Goal: Task Accomplishment & Management: Manage account settings

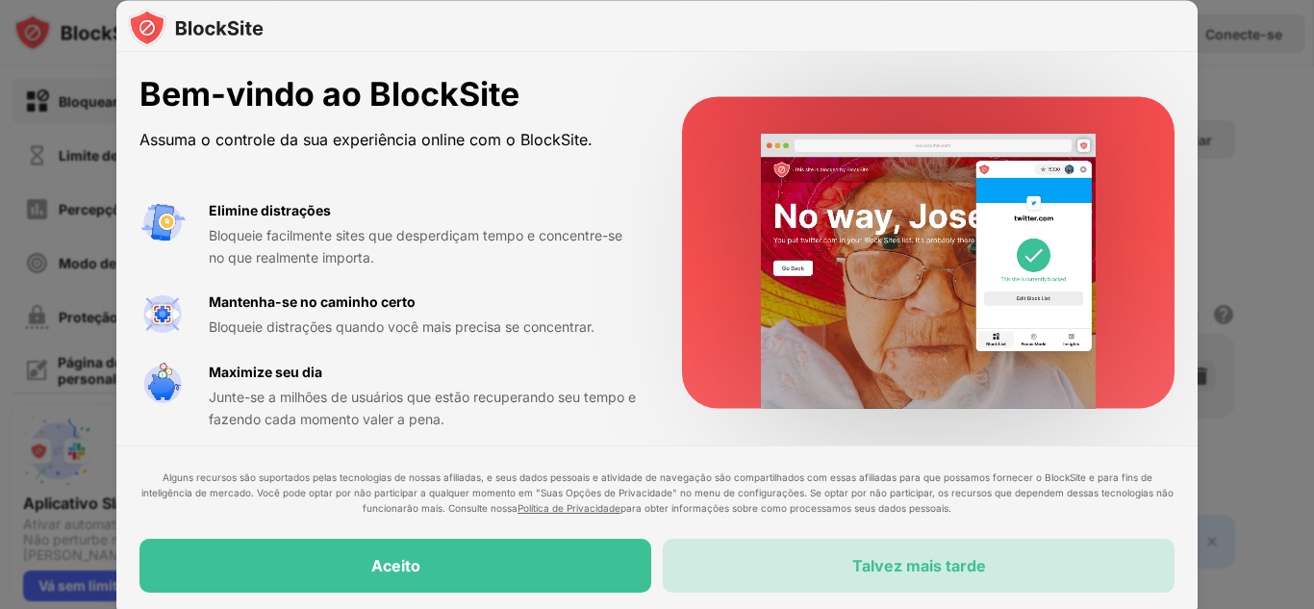
click at [932, 568] on font "Talvez mais tarde" at bounding box center [919, 565] width 134 height 19
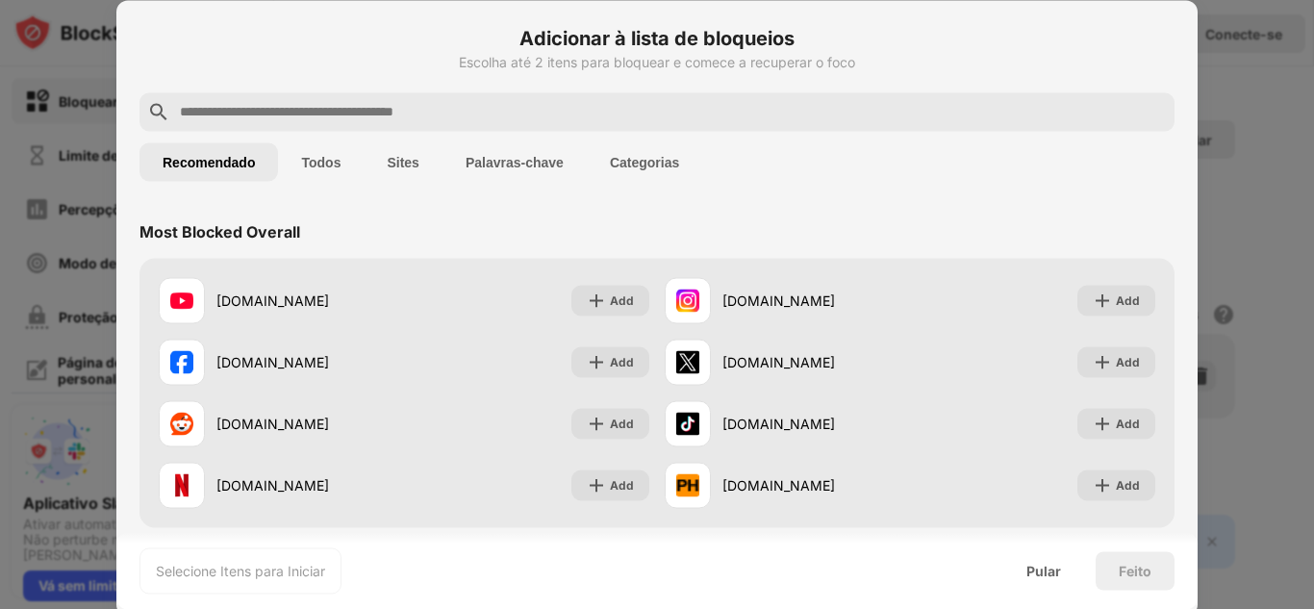
click at [379, 96] on div at bounding box center [656, 111] width 1035 height 38
click at [380, 104] on input "text" at bounding box center [672, 111] width 989 height 23
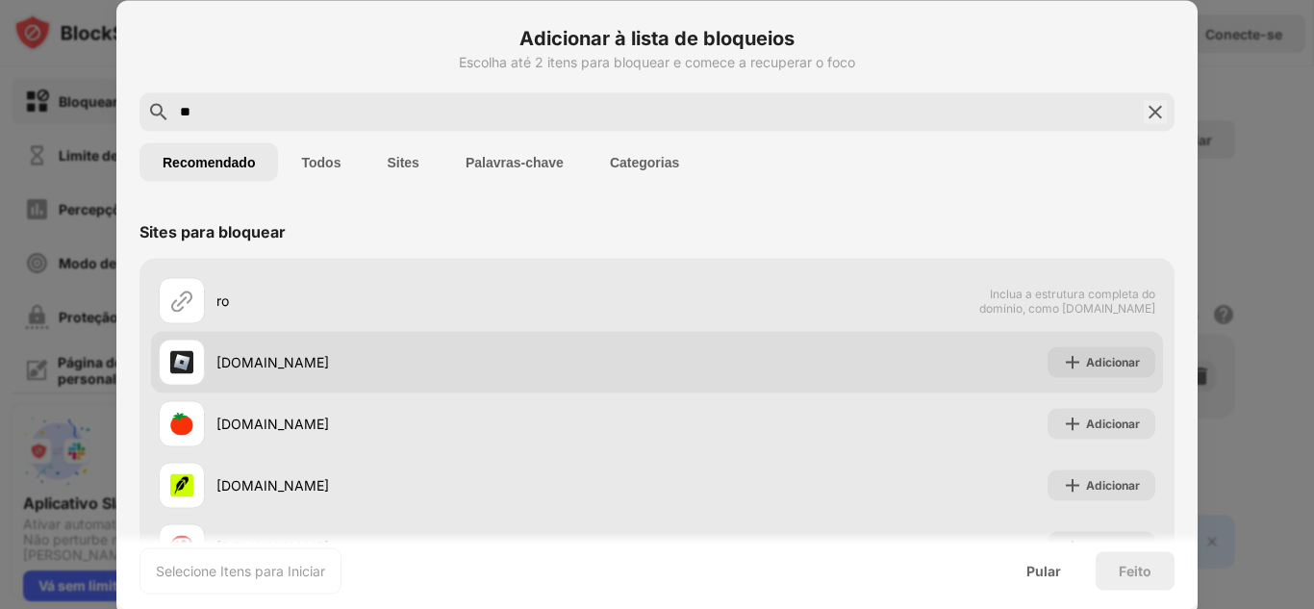
type input "**"
click at [454, 374] on div "[DOMAIN_NAME]" at bounding box center [408, 362] width 498 height 46
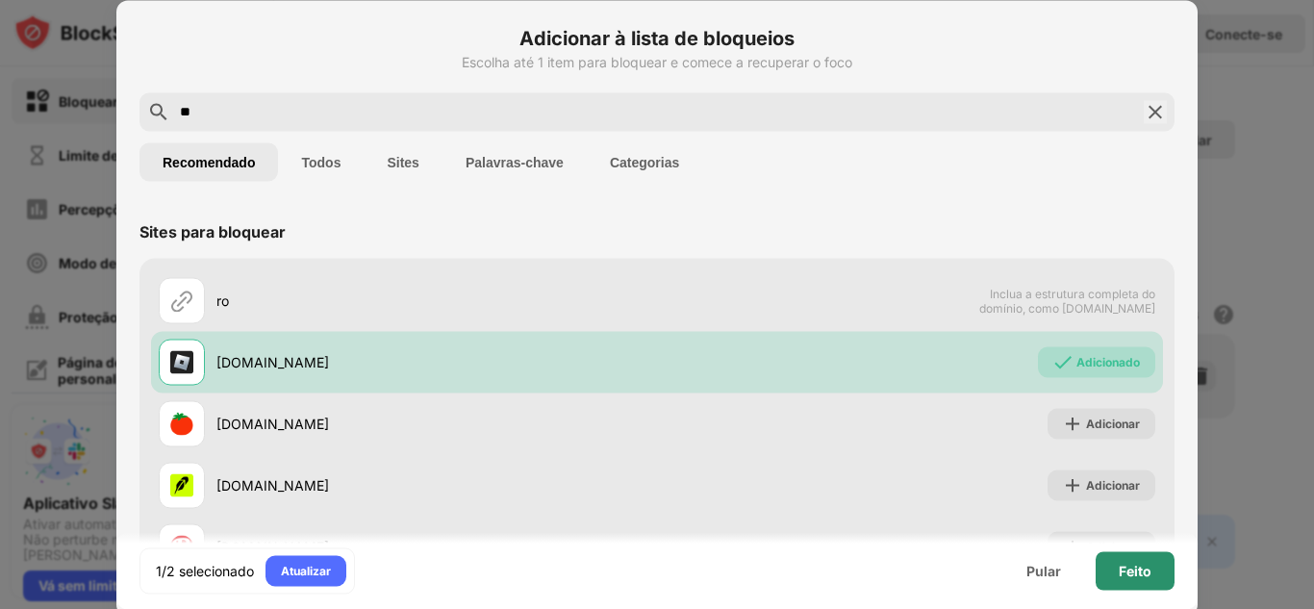
click at [1119, 559] on div "Feito" at bounding box center [1134, 570] width 79 height 38
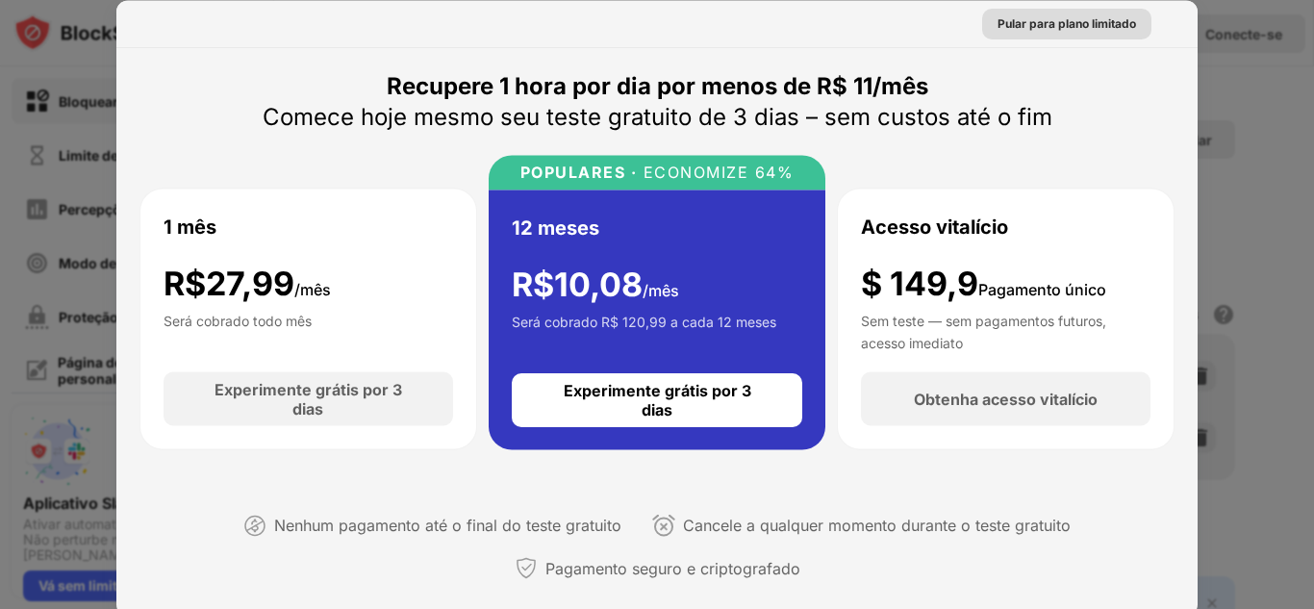
click at [1041, 13] on div "Pular para plano limitado" at bounding box center [1066, 22] width 138 height 19
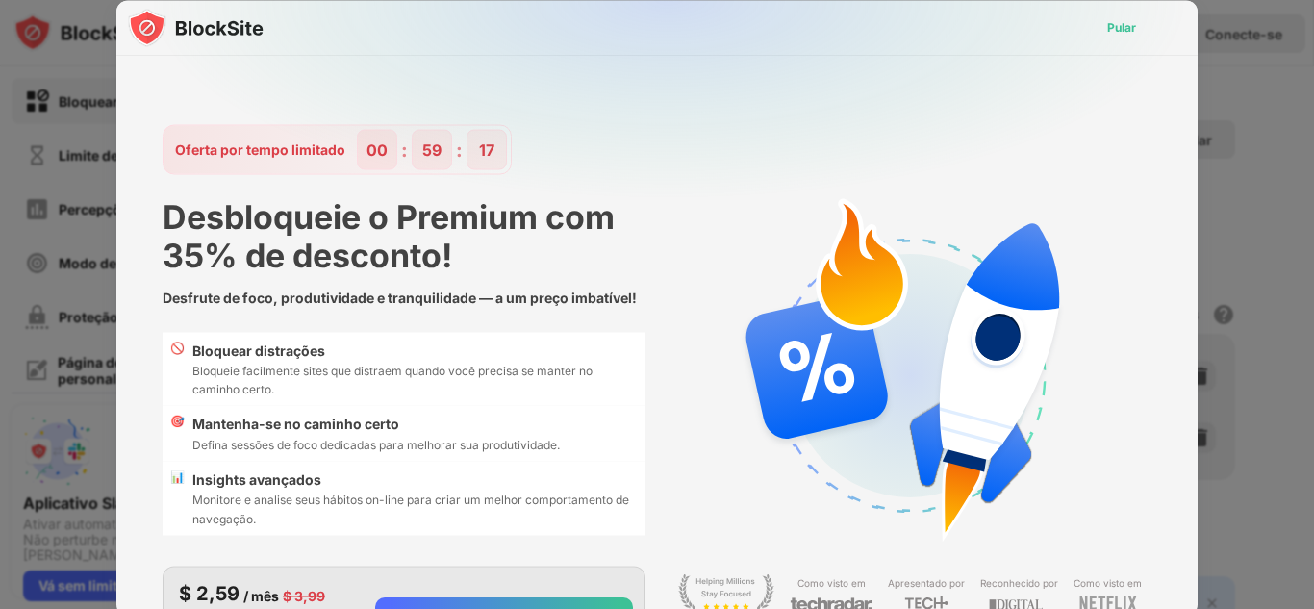
click at [1112, 24] on font "Pular" at bounding box center [1121, 26] width 29 height 14
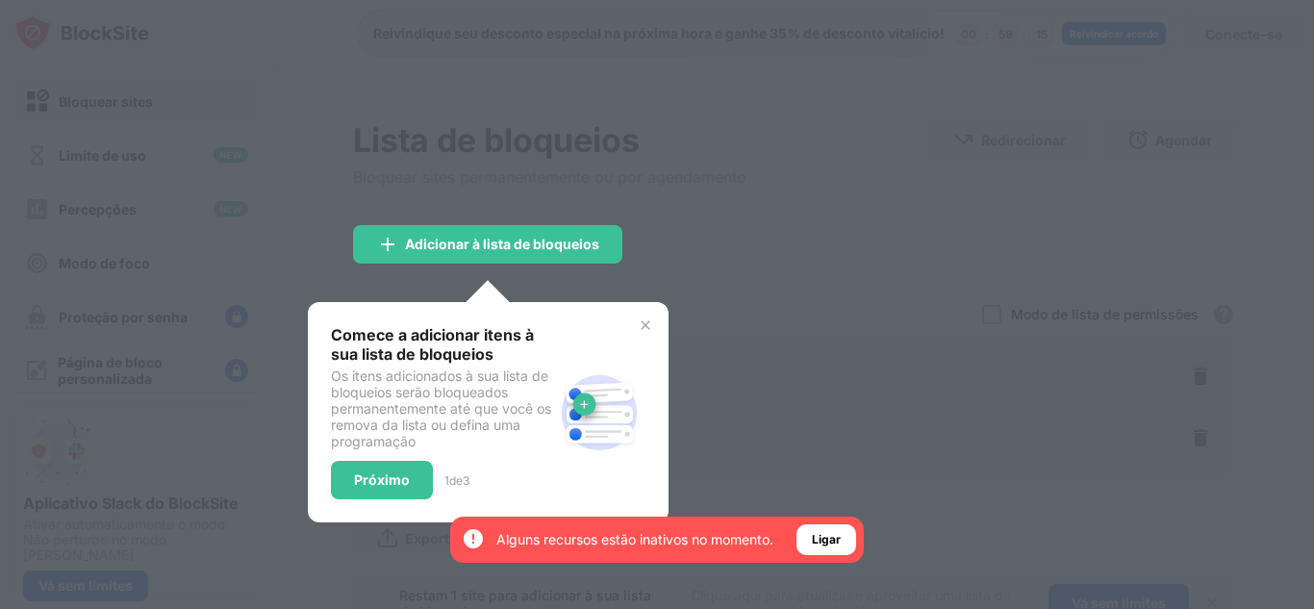
click at [653, 323] on div "Comece a adicionar itens à sua lista de bloqueios Os itens adicionados à sua li…" at bounding box center [488, 412] width 361 height 220
click at [361, 478] on font "Próximo" at bounding box center [382, 479] width 56 height 16
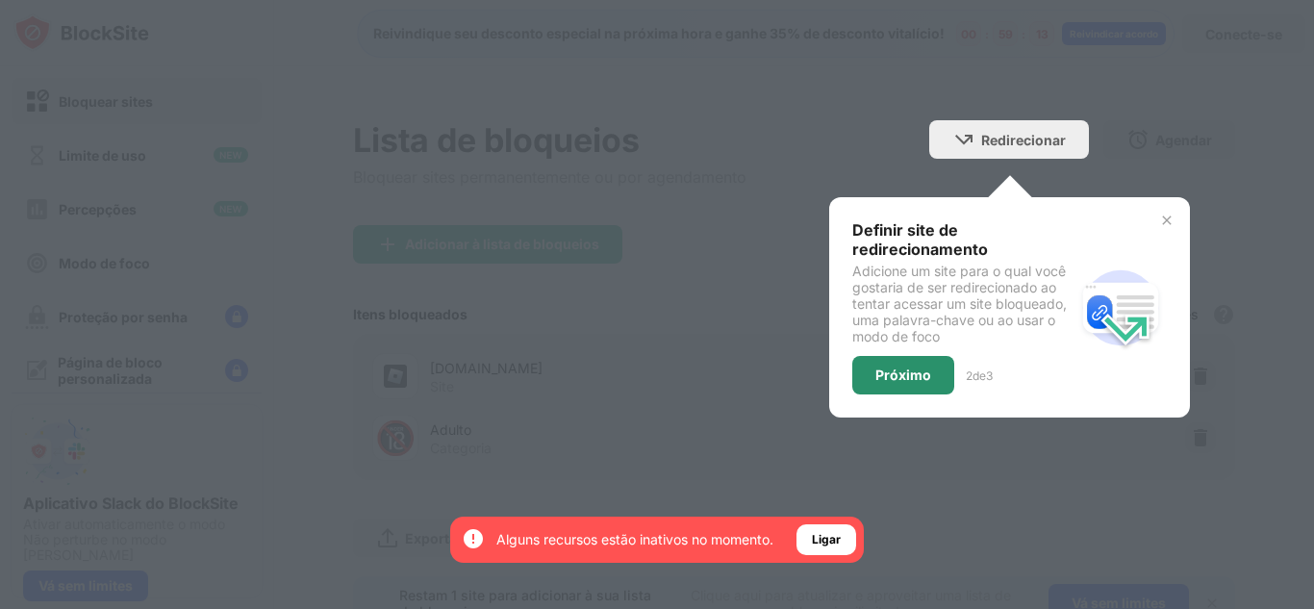
click at [899, 388] on div "Próximo" at bounding box center [903, 375] width 102 height 38
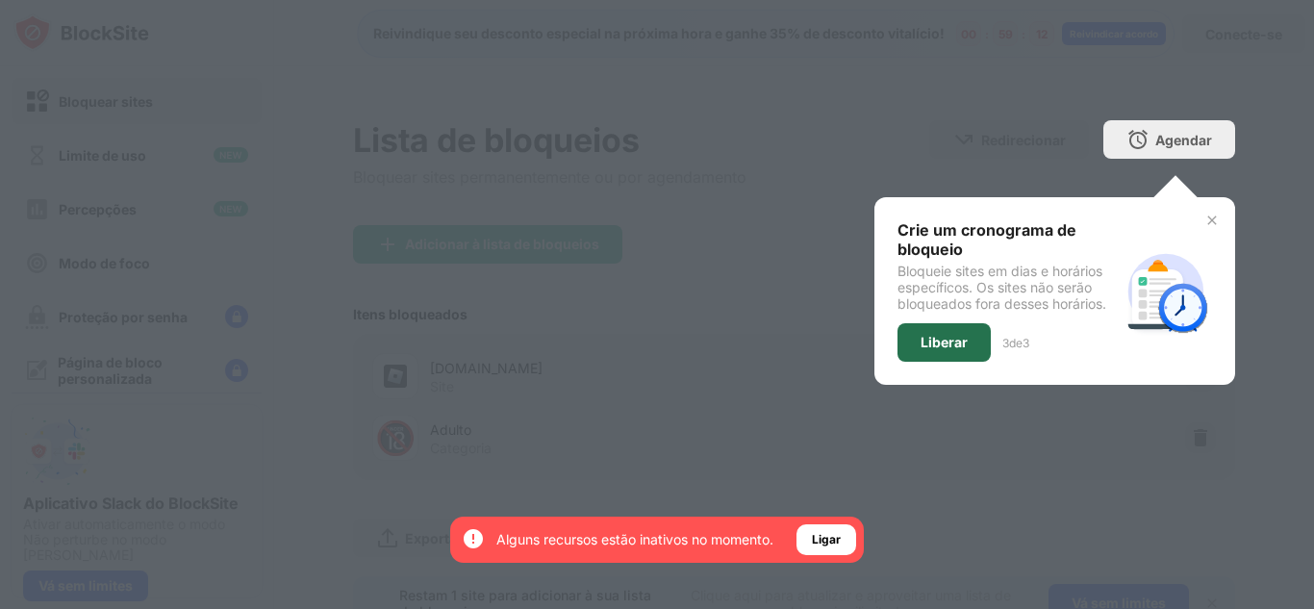
click at [932, 342] on font "Liberar" at bounding box center [943, 342] width 47 height 16
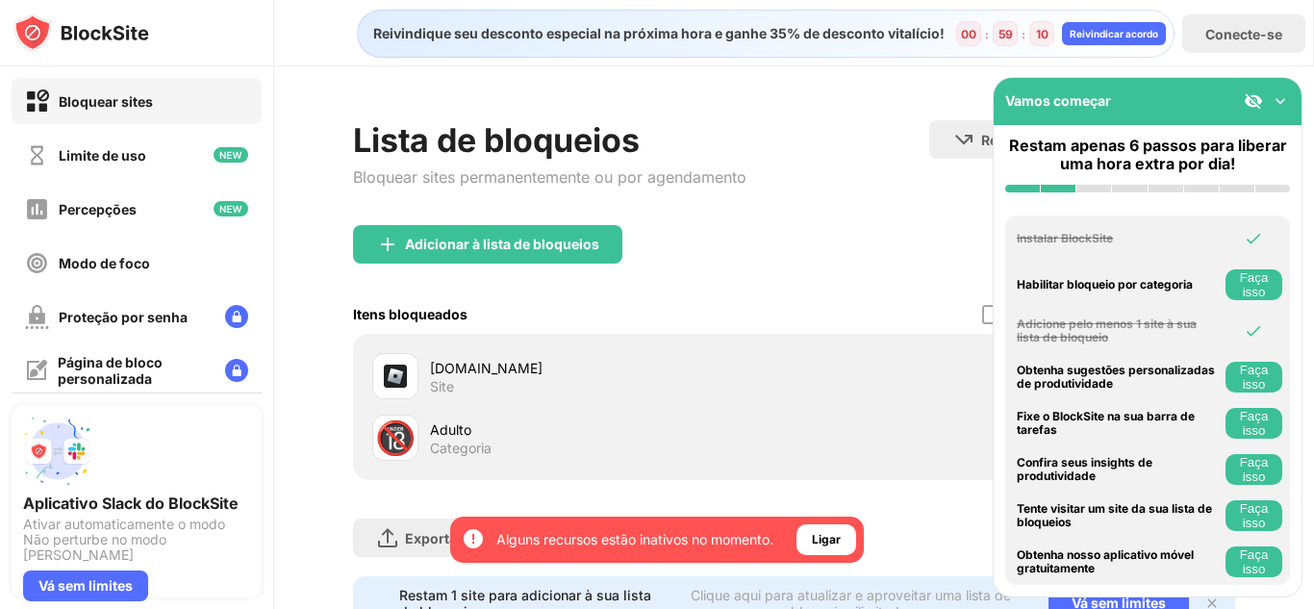
click at [1277, 103] on div "Vamos começar" at bounding box center [1147, 101] width 308 height 47
click at [478, 224] on div "Lista de bloqueios Bloquear sites permanentemente ou por agendamento" at bounding box center [549, 172] width 393 height 105
click at [483, 239] on font "Adicionar à lista de bloqueios" at bounding box center [502, 244] width 194 height 16
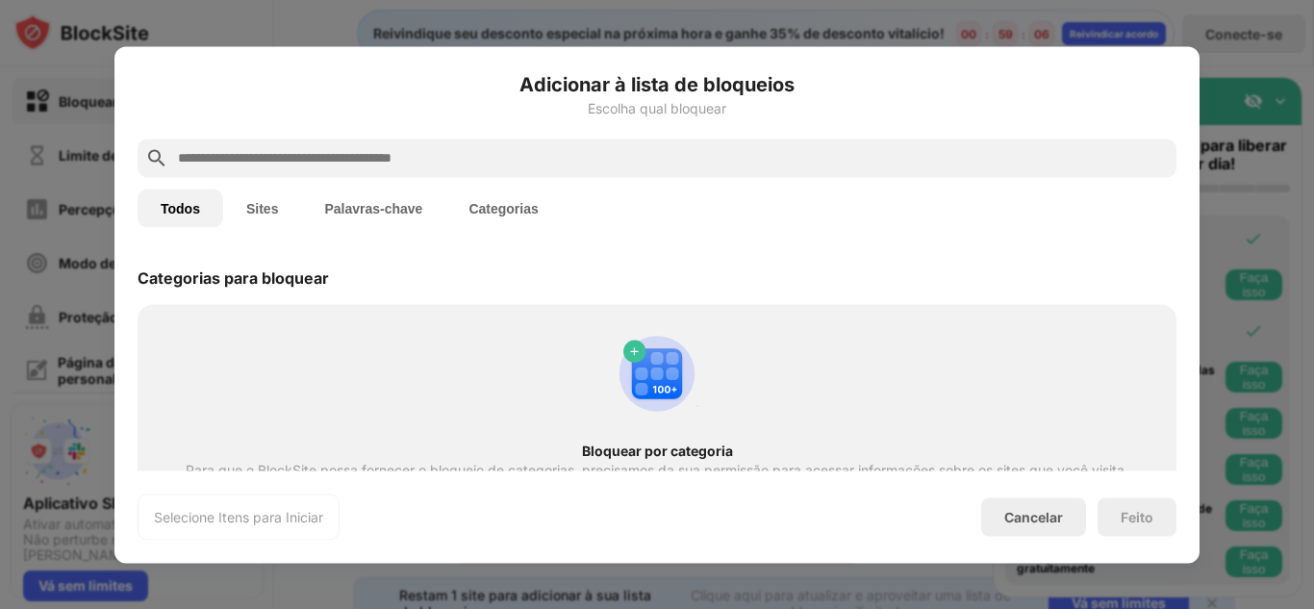
click at [428, 176] on div at bounding box center [657, 157] width 1039 height 38
click at [435, 159] on input "text" at bounding box center [672, 157] width 992 height 23
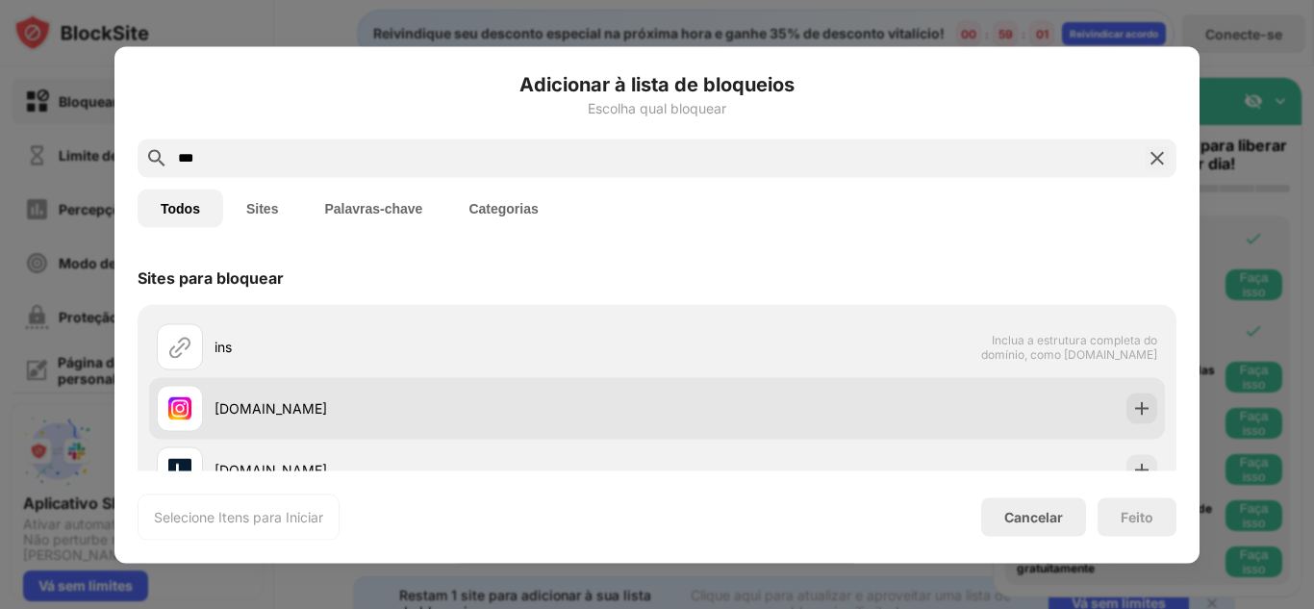
type input "***"
click at [377, 414] on div "[DOMAIN_NAME]" at bounding box center [435, 408] width 442 height 20
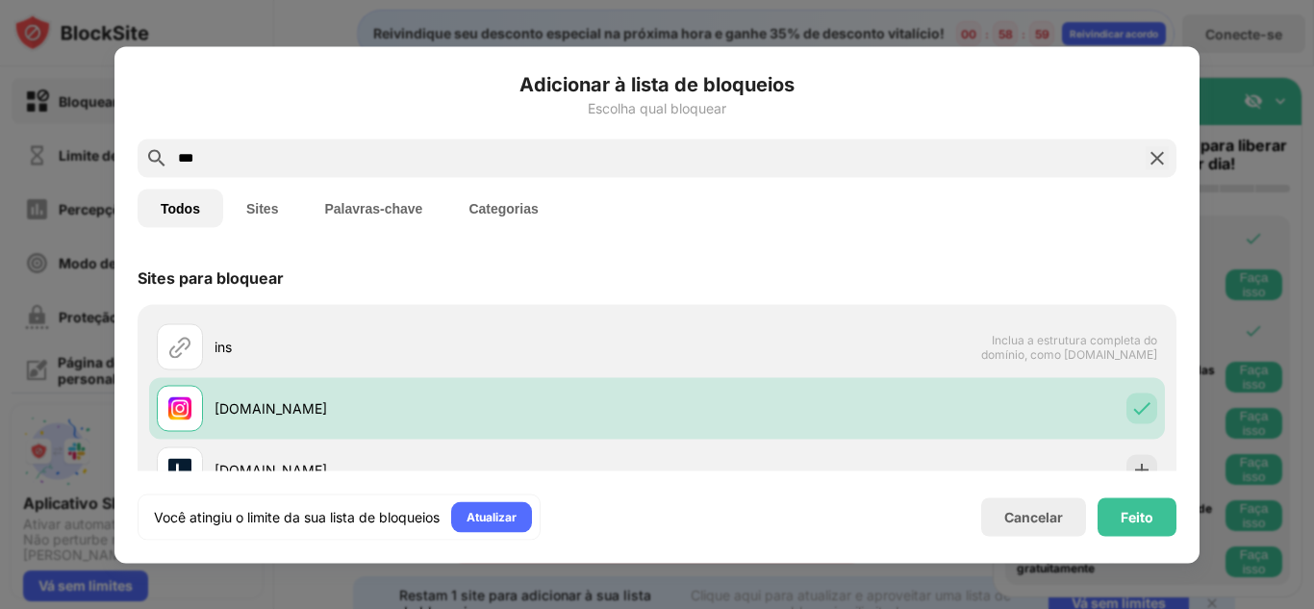
drag, startPoint x: 301, startPoint y: 151, endPoint x: 147, endPoint y: 164, distance: 154.5
click at [147, 164] on div "***" at bounding box center [657, 157] width 1039 height 38
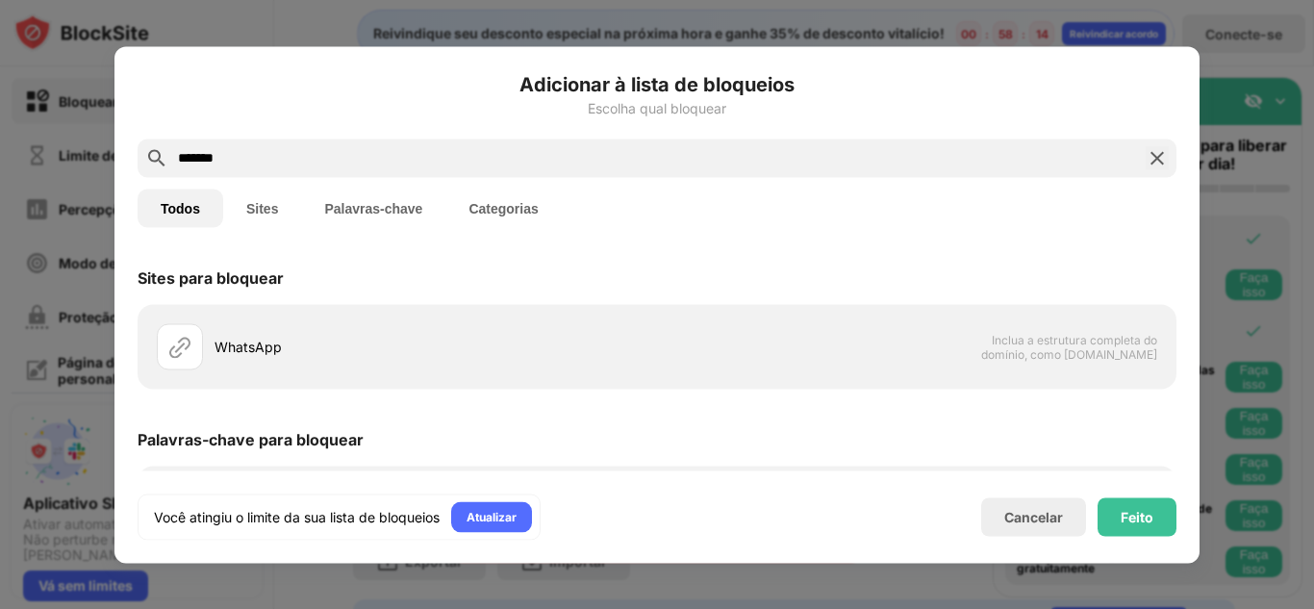
click at [187, 159] on input "*******" at bounding box center [657, 157] width 962 height 23
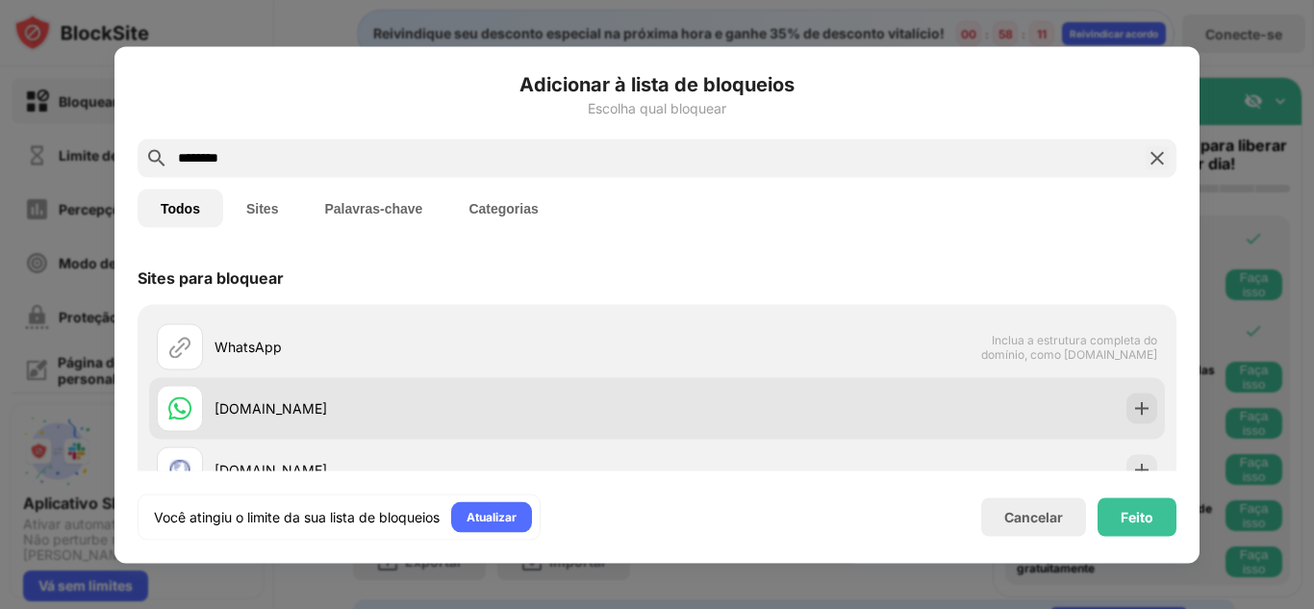
type input "********"
click at [389, 426] on div "[DOMAIN_NAME]" at bounding box center [407, 408] width 500 height 46
click at [1141, 409] on div at bounding box center [1141, 407] width 31 height 31
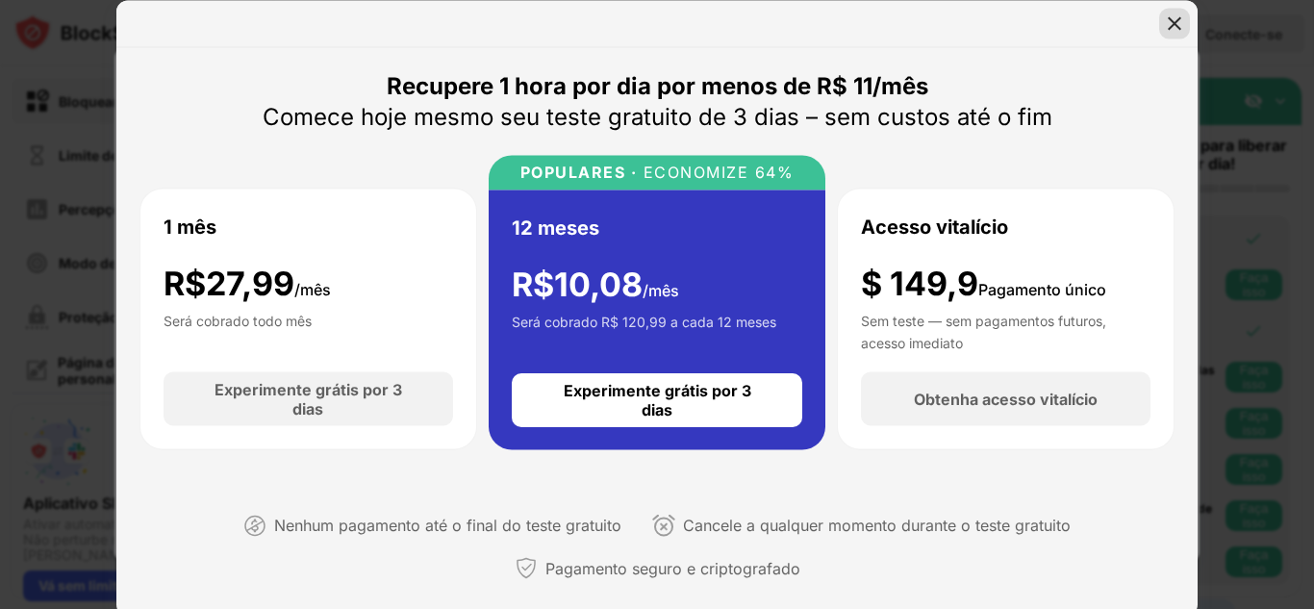
click at [1178, 13] on div at bounding box center [1174, 23] width 31 height 31
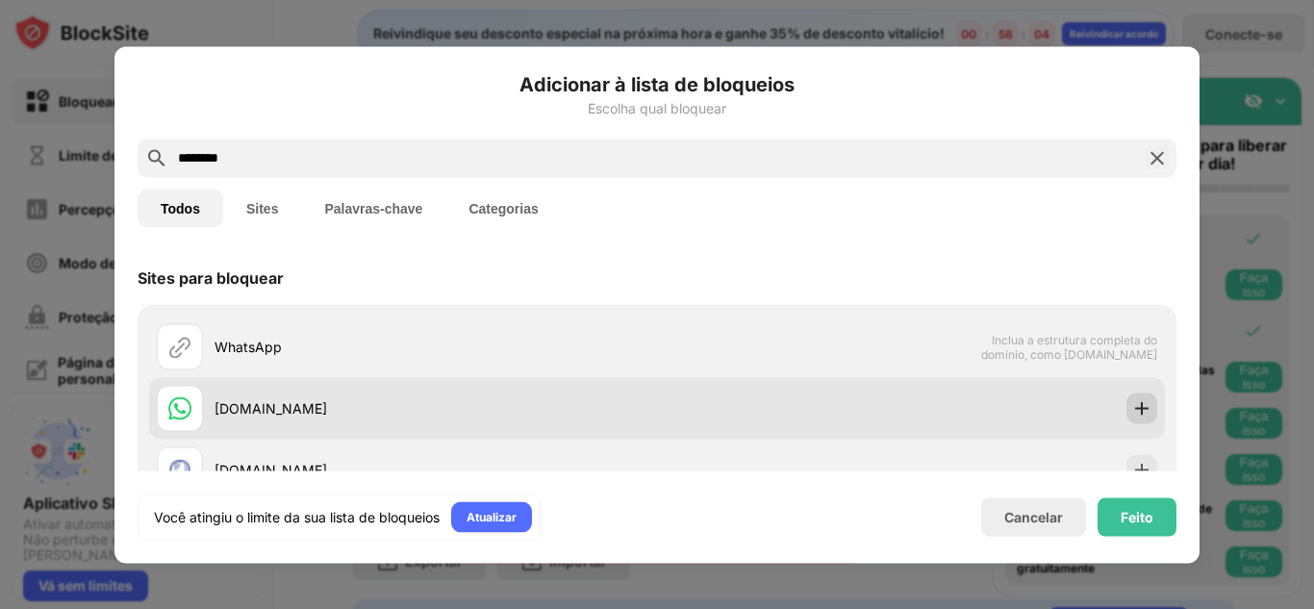
click at [1129, 397] on div at bounding box center [1141, 407] width 31 height 31
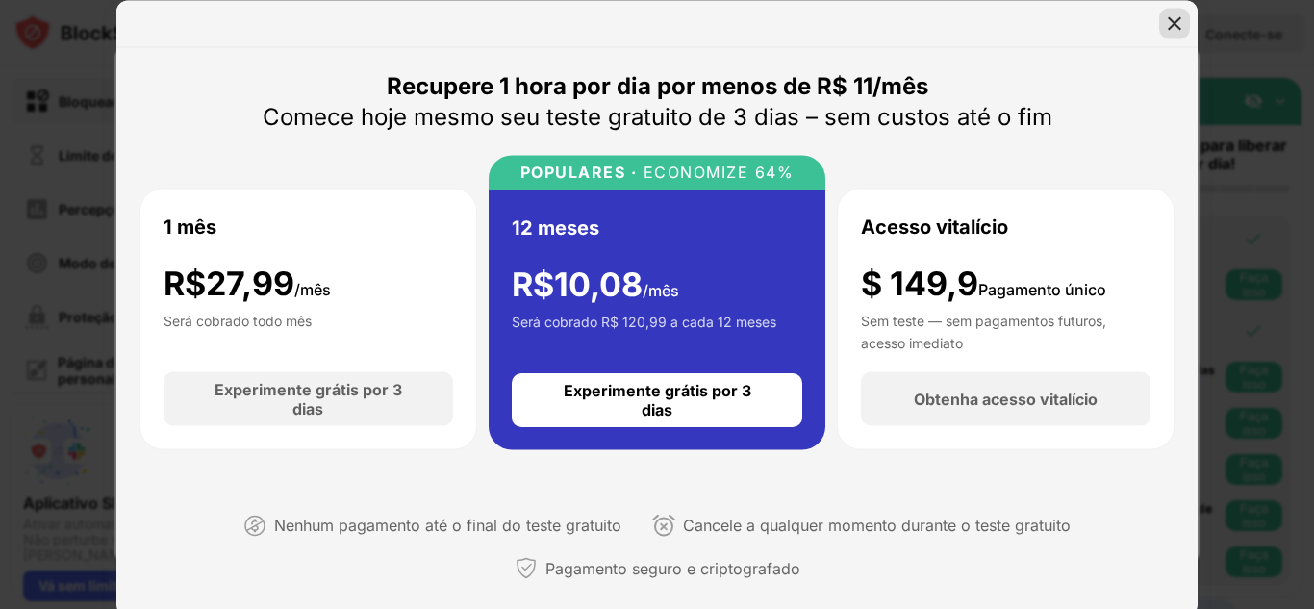
click at [1172, 21] on img at bounding box center [1174, 22] width 19 height 19
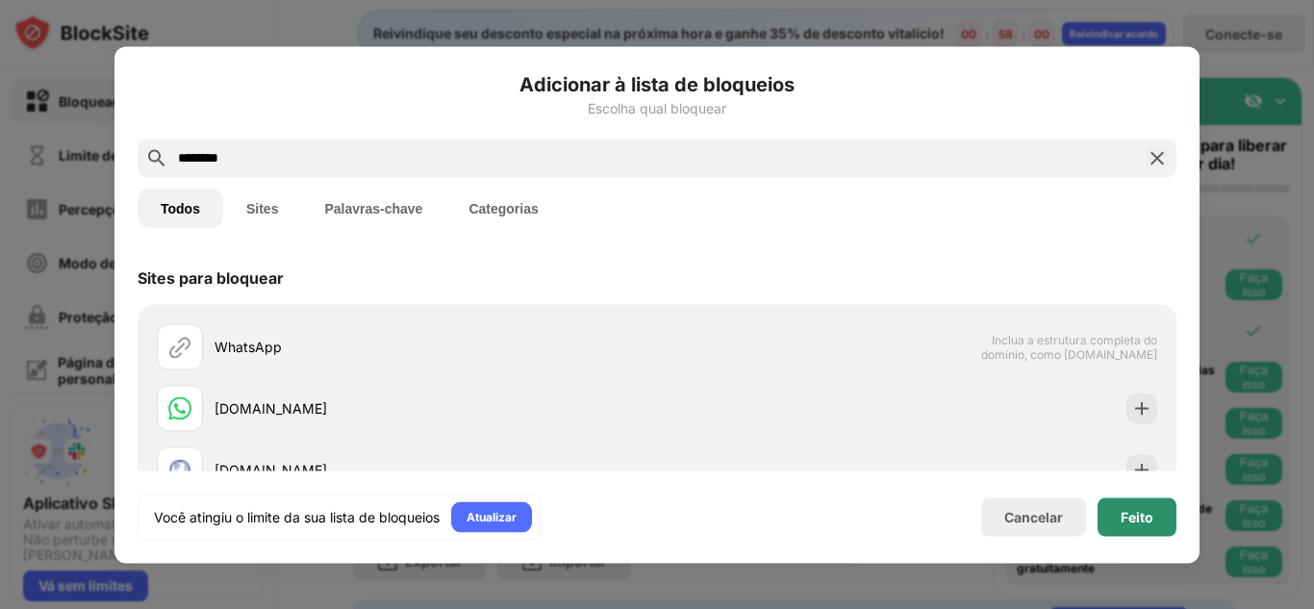
click at [1149, 518] on font "Feito" at bounding box center [1136, 516] width 33 height 16
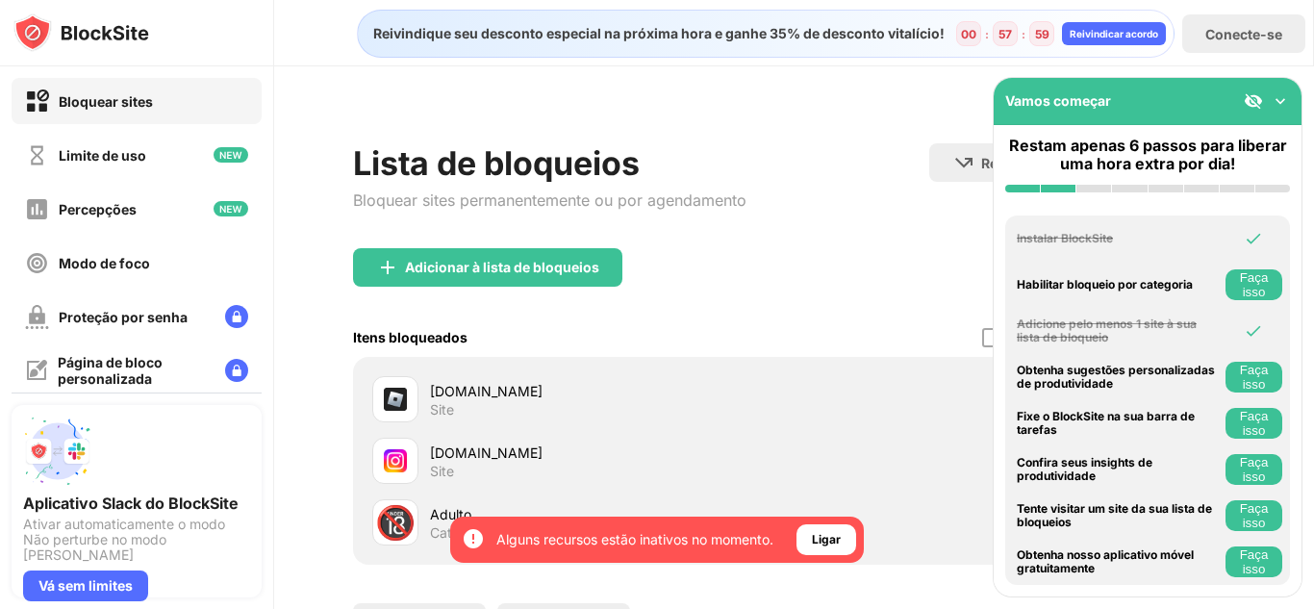
scroll to position [96, 0]
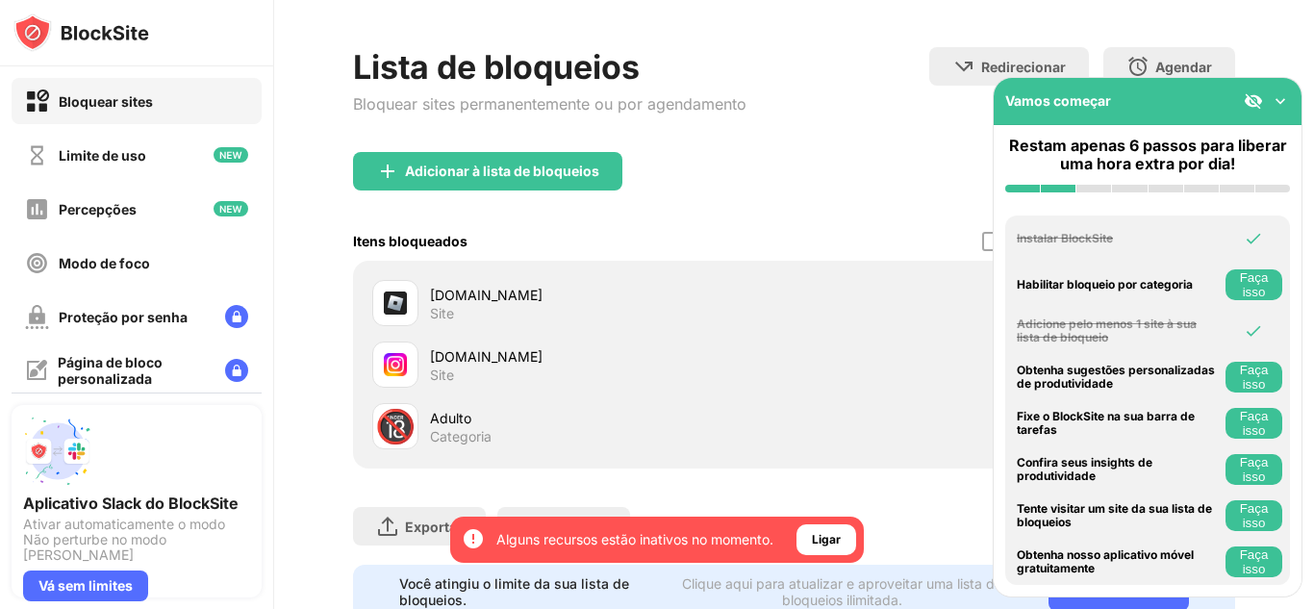
click at [790, 436] on div "🔞 Adulto Categoria" at bounding box center [793, 426] width 859 height 62
click at [1256, 94] on img at bounding box center [1252, 100] width 19 height 19
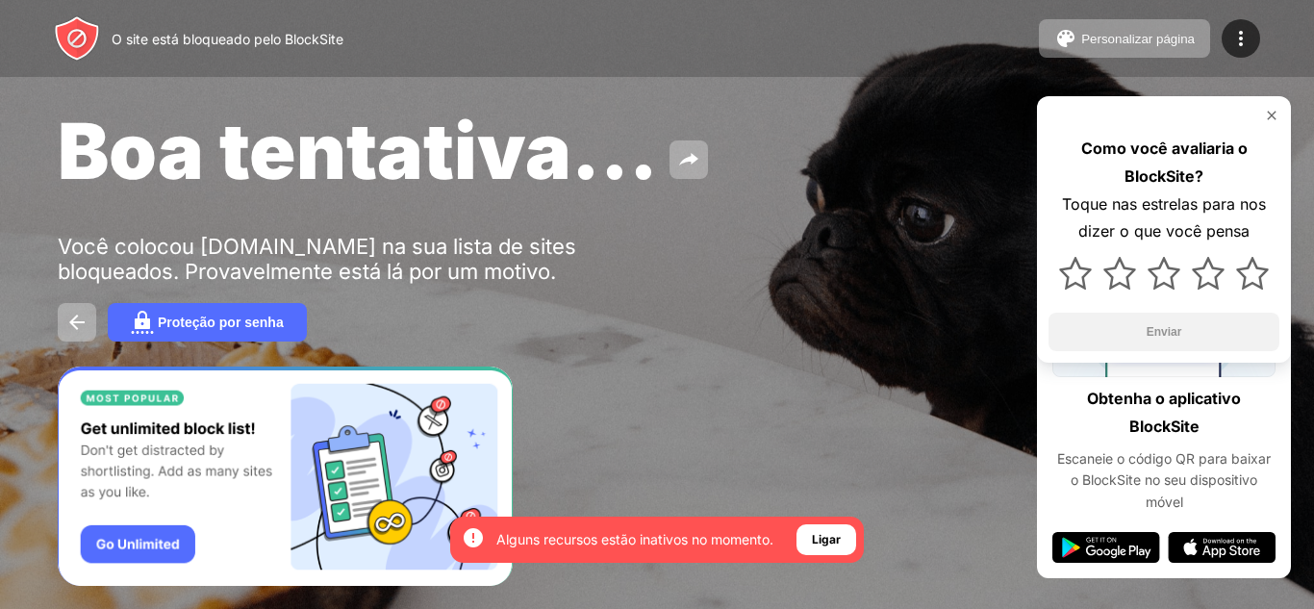
click at [1273, 113] on img at bounding box center [1271, 115] width 15 height 15
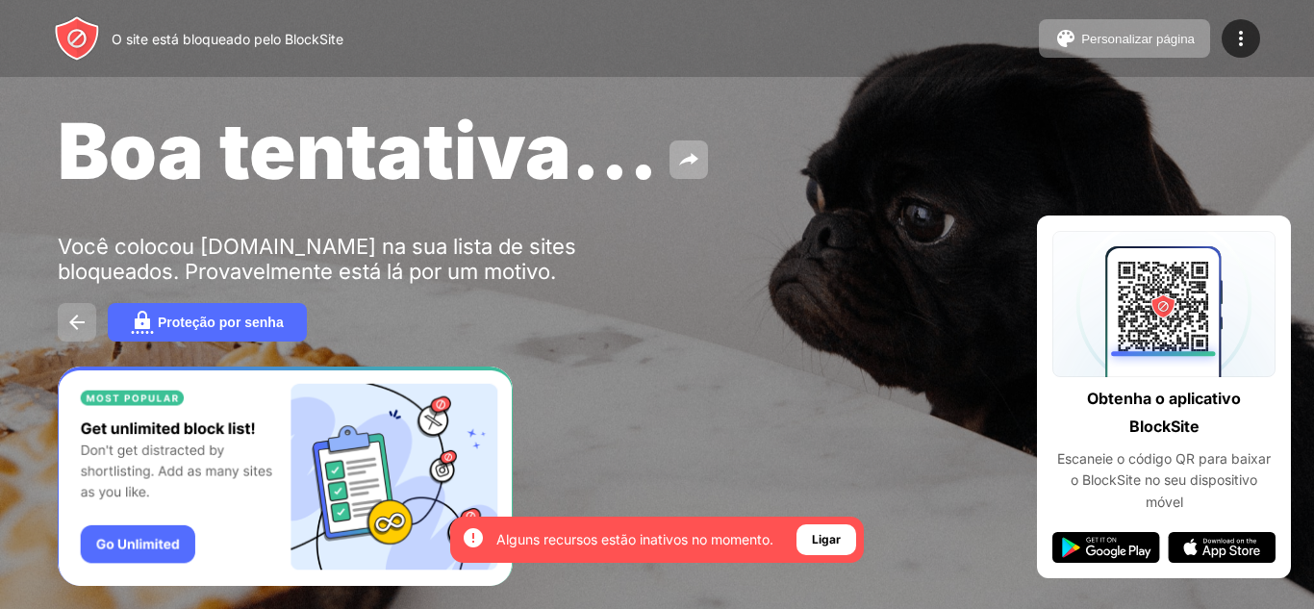
click at [76, 314] on img at bounding box center [76, 322] width 23 height 23
